Goal: Task Accomplishment & Management: Use online tool/utility

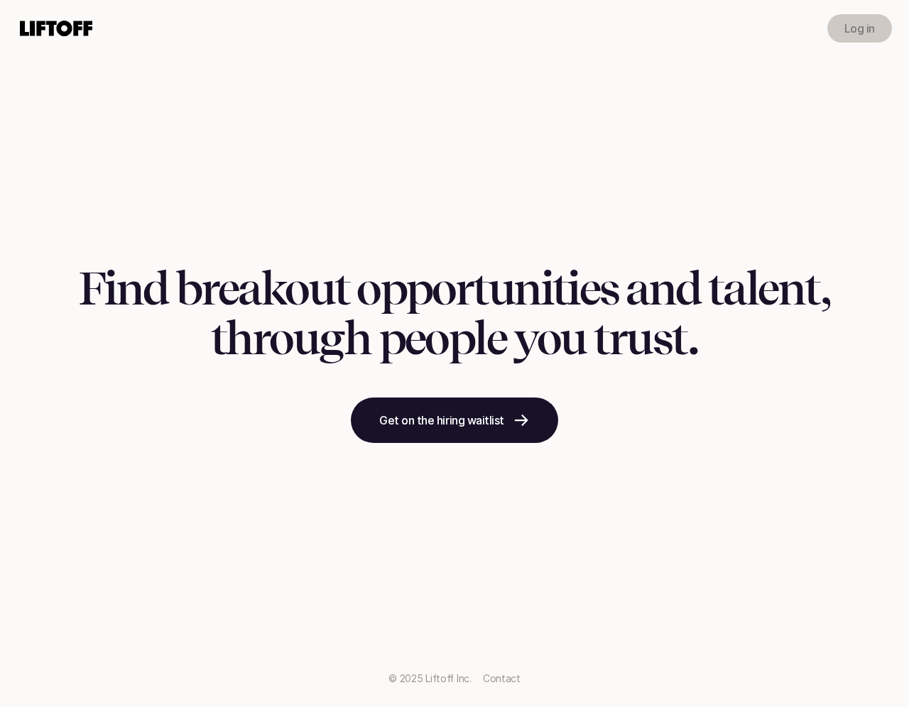
click at [851, 18] on link "Log in" at bounding box center [859, 28] width 65 height 28
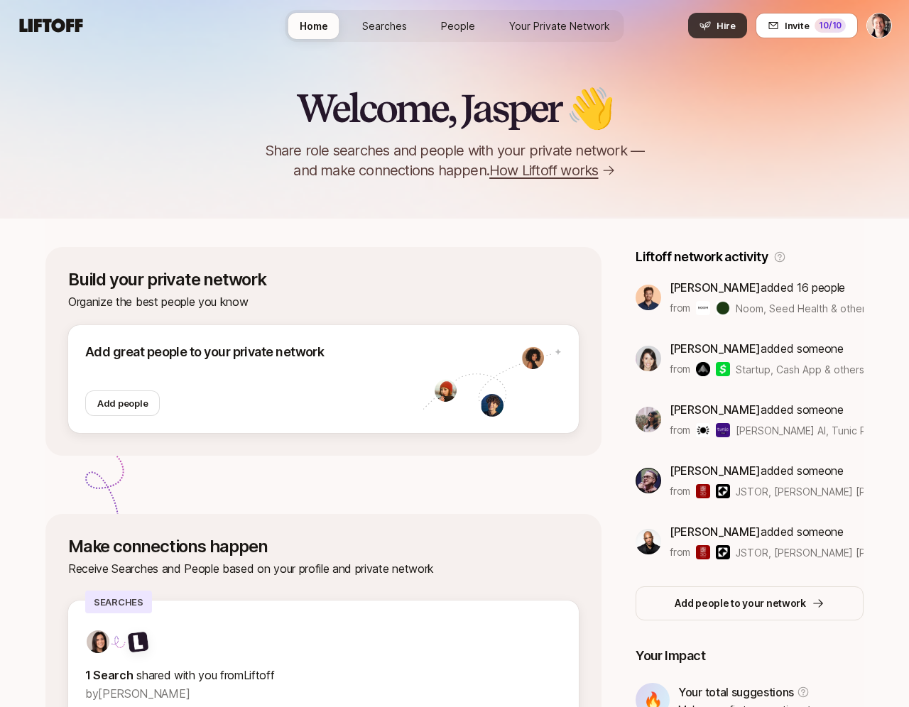
click at [715, 20] on button "Hire" at bounding box center [717, 26] width 59 height 26
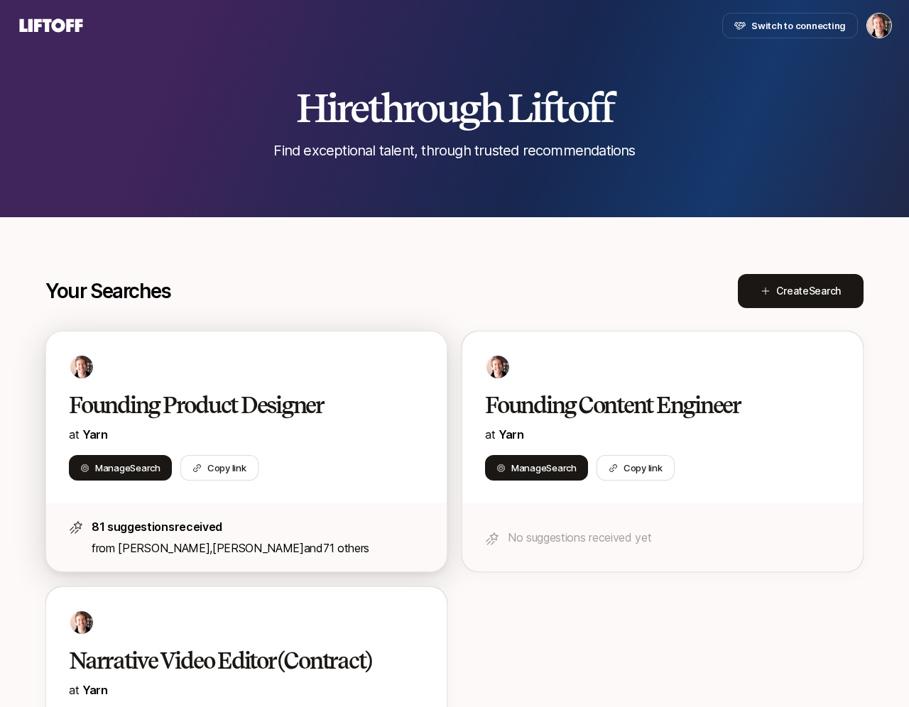
click at [263, 408] on h2 "Founding Product Designer" at bounding box center [231, 405] width 325 height 28
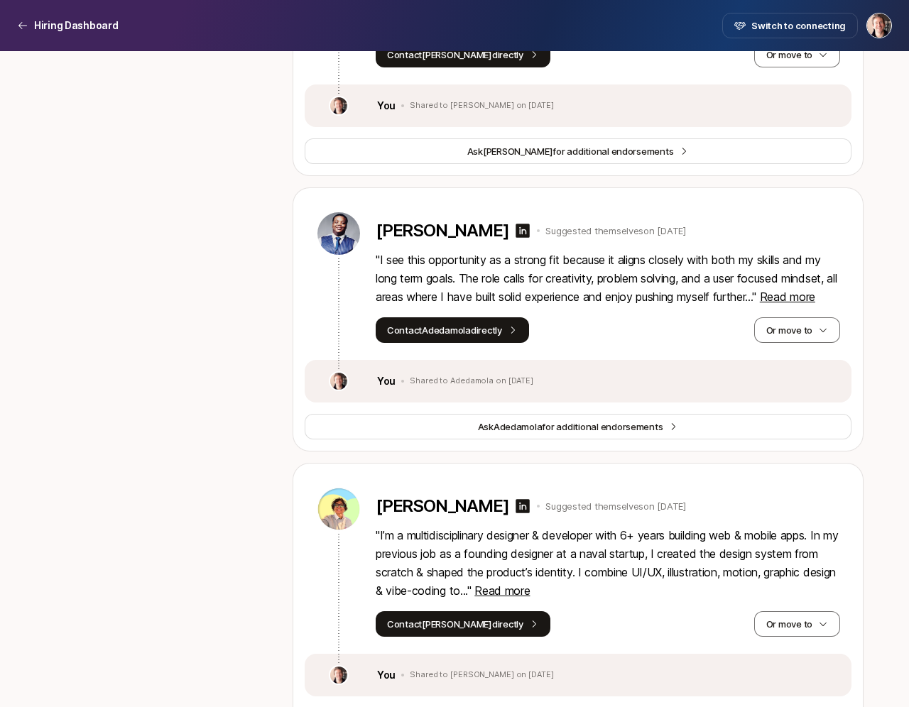
scroll to position [12, 0]
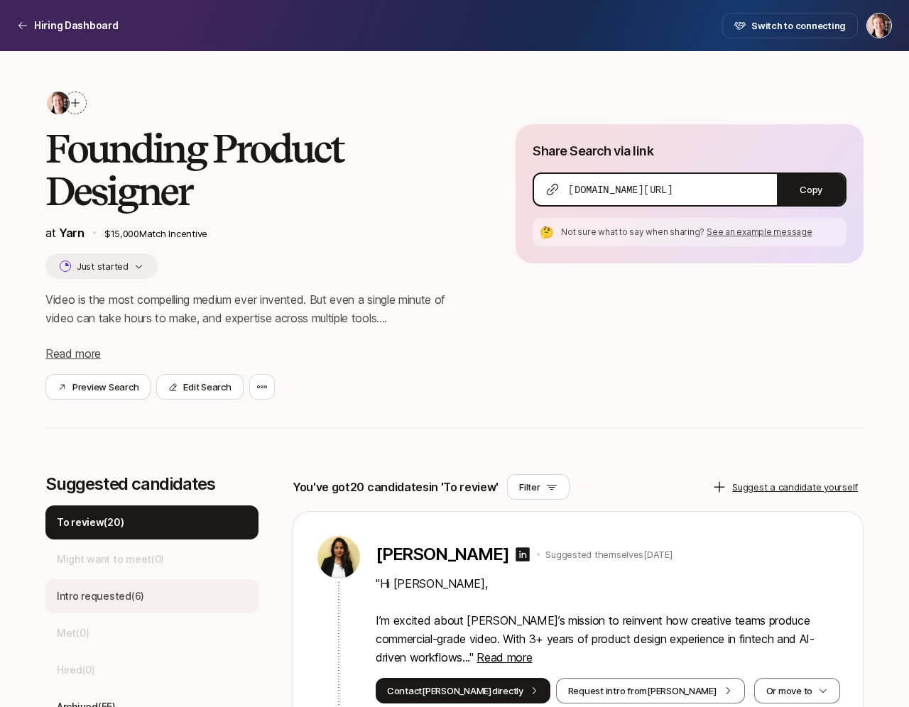
click at [172, 582] on div "Intro requested ( 6 )" at bounding box center [151, 596] width 213 height 34
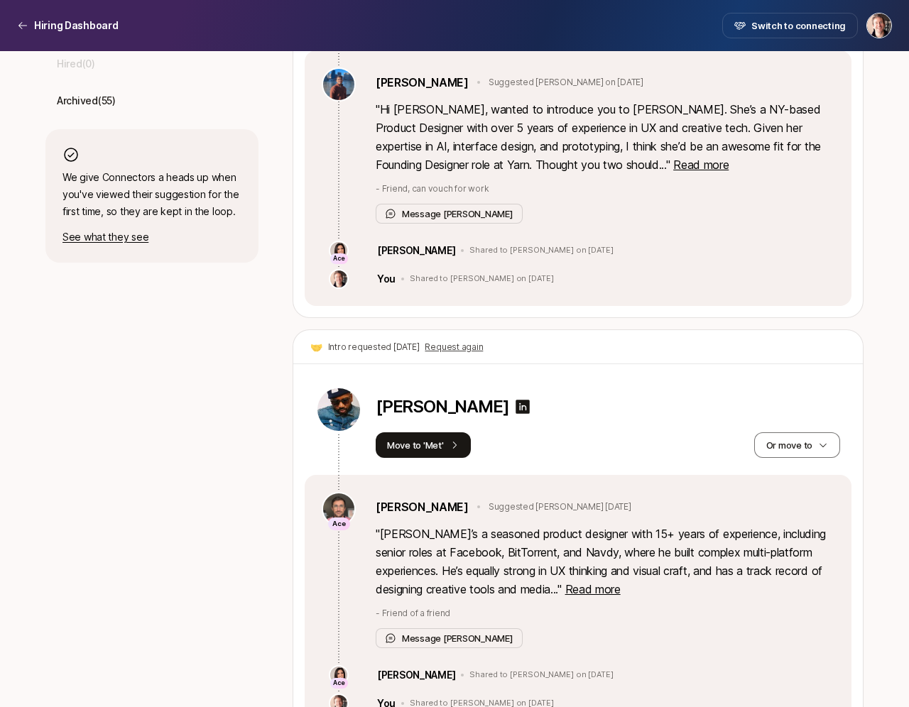
scroll to position [730, 0]
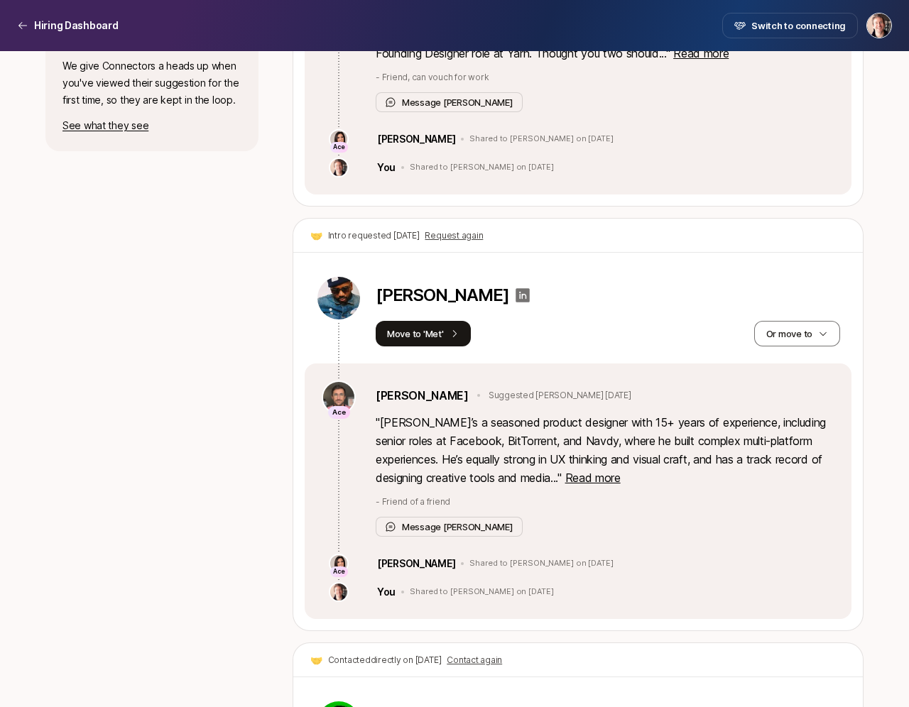
click at [516, 299] on icon at bounding box center [523, 295] width 14 height 14
